Goal: Feedback & Contribution: Leave review/rating

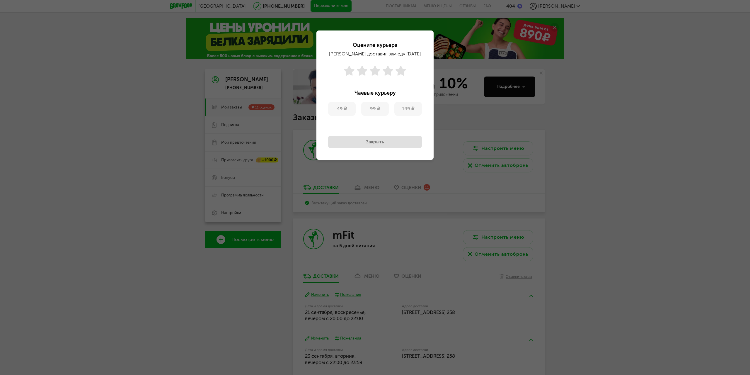
click at [375, 141] on button "Закрыть" at bounding box center [375, 142] width 94 height 12
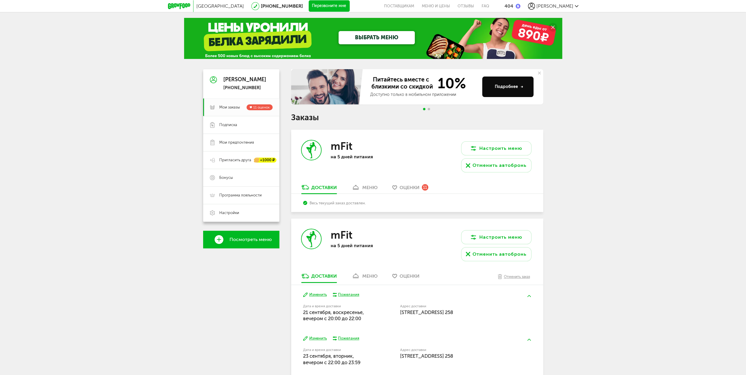
click at [411, 185] on span "Оценки" at bounding box center [409, 188] width 20 height 6
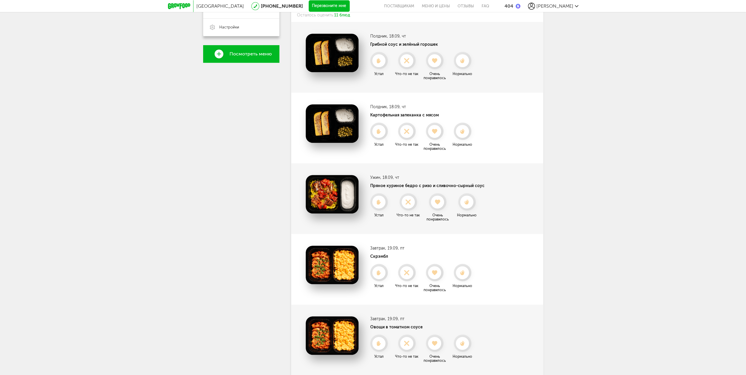
scroll to position [52, 0]
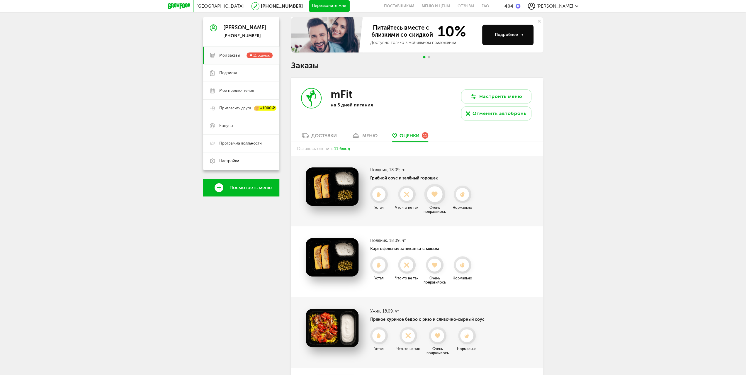
click at [436, 194] on use at bounding box center [434, 194] width 6 height 6
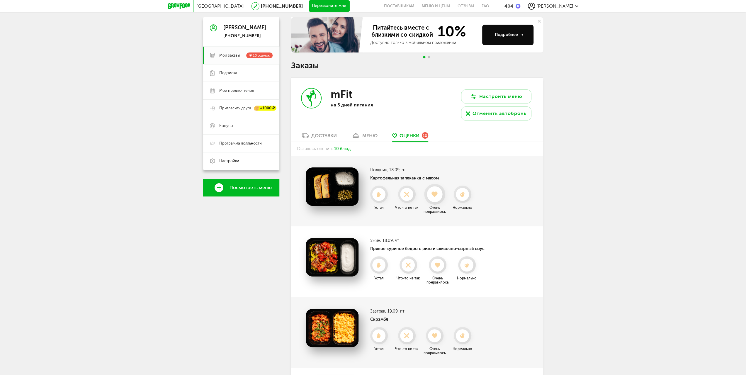
click at [436, 196] on icon at bounding box center [435, 194] width 16 height 6
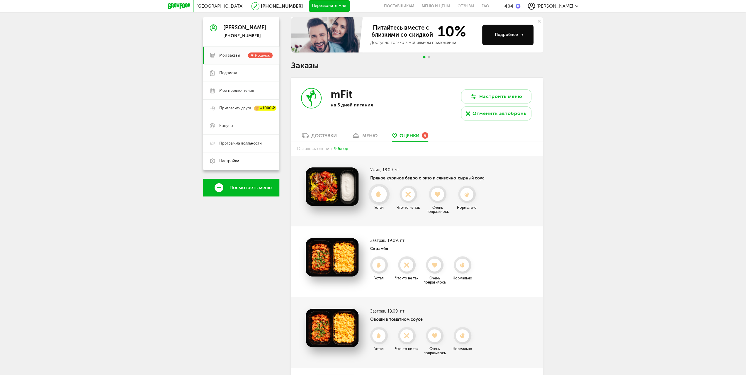
click at [375, 195] on icon at bounding box center [379, 194] width 16 height 6
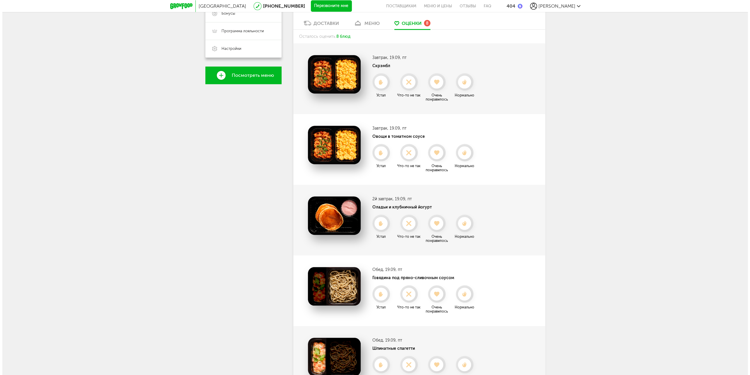
scroll to position [0, 0]
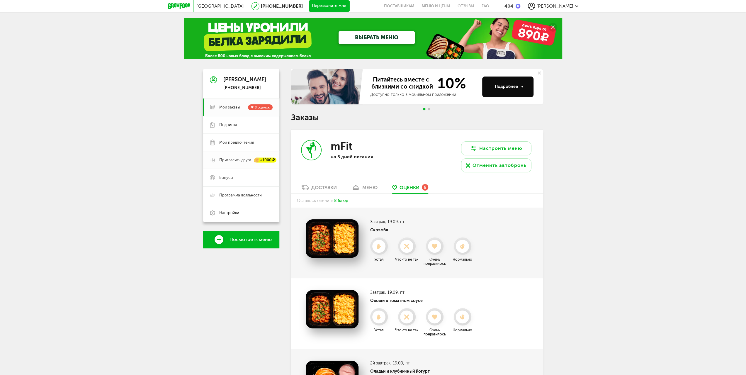
click at [225, 161] on span "Пригласить друга" at bounding box center [235, 159] width 32 height 5
